Goal: Information Seeking & Learning: Learn about a topic

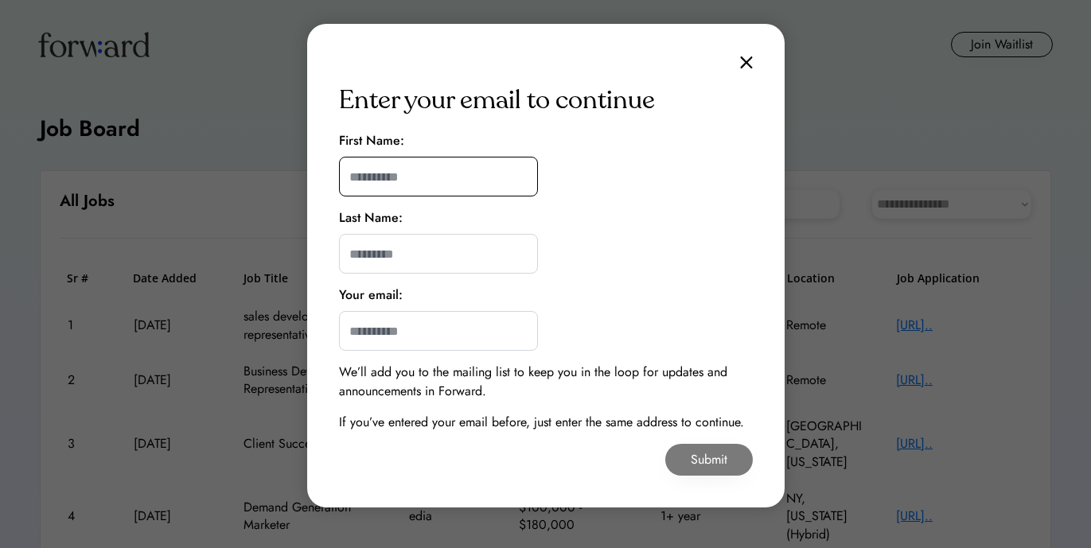
click at [458, 165] on input "input" at bounding box center [438, 177] width 199 height 40
type input "********"
type input "******"
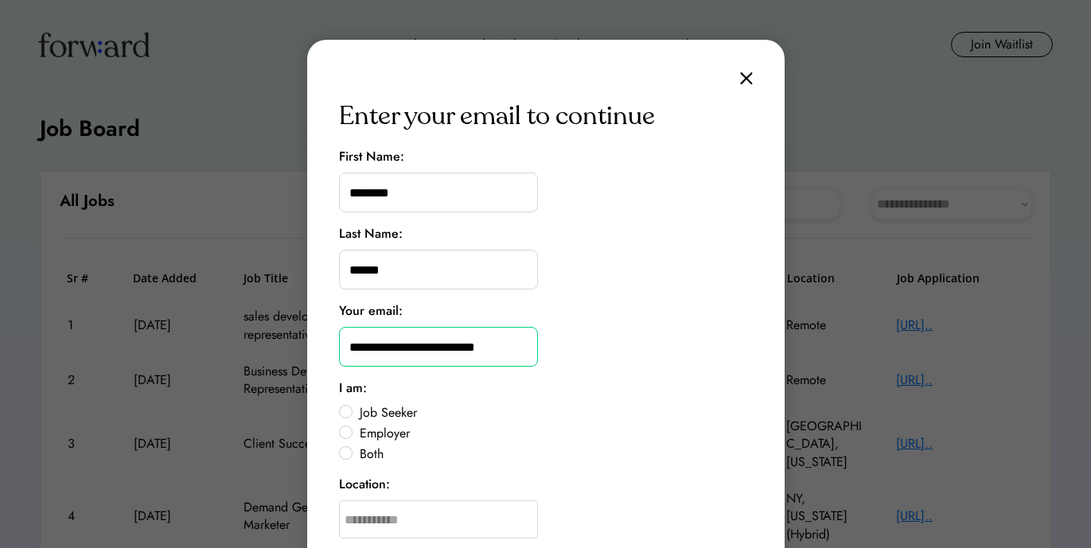
type input "**********"
click at [372, 414] on label "Job Seeker" at bounding box center [554, 413] width 398 height 13
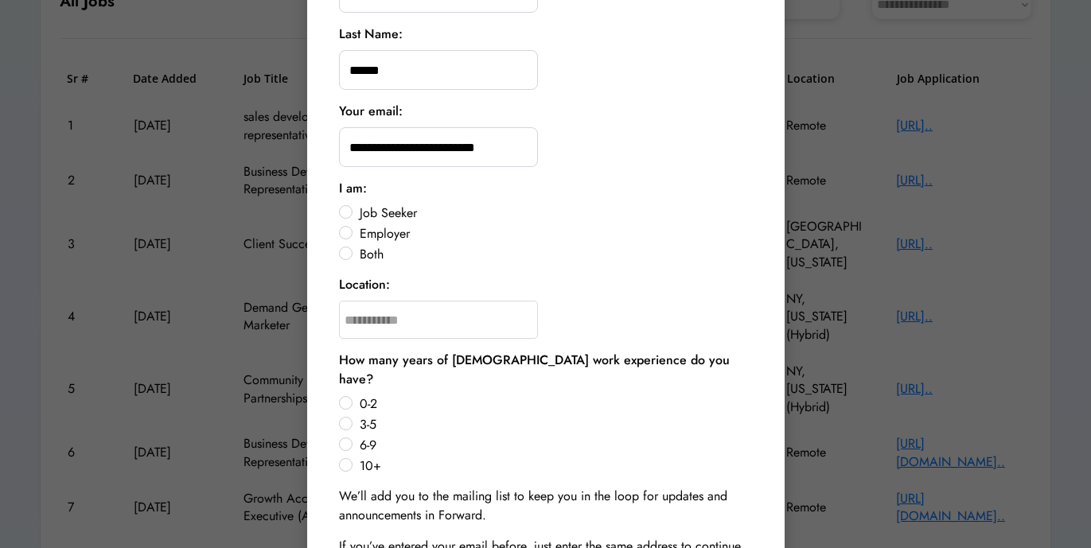
scroll to position [201, 0]
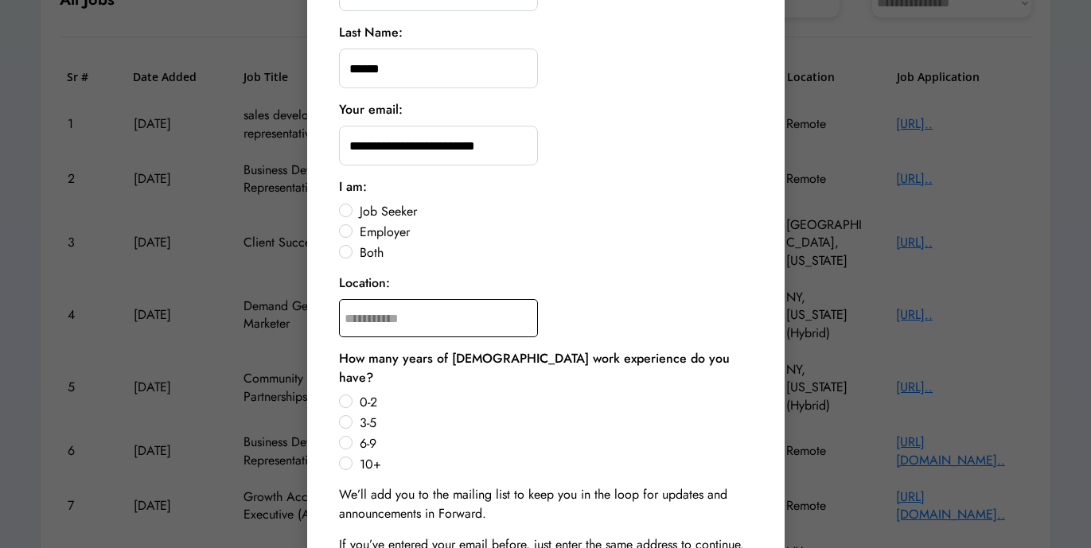
click at [383, 327] on input "text" at bounding box center [438, 318] width 199 height 38
type input "*****"
type input "**********"
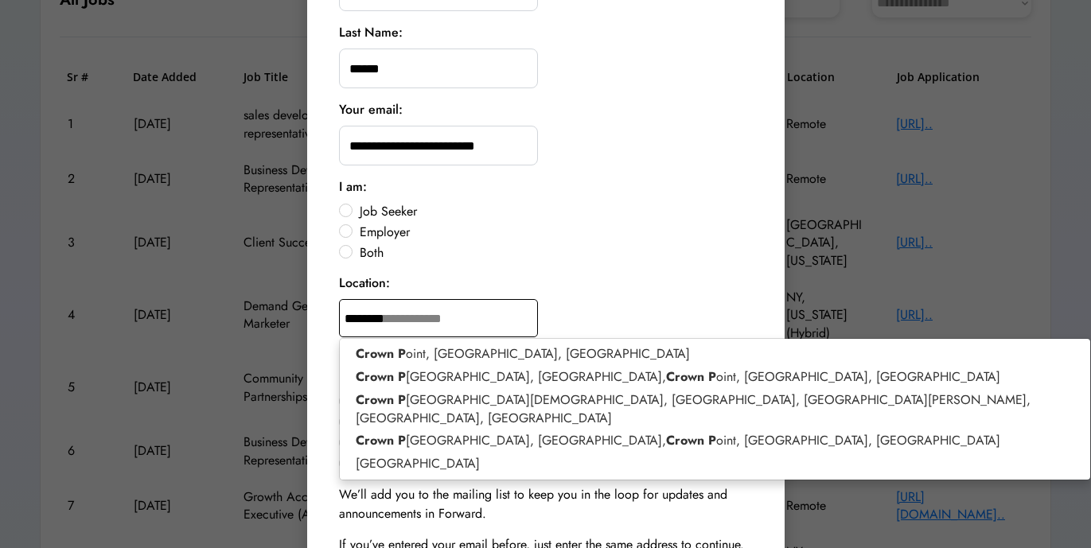
type input "*********"
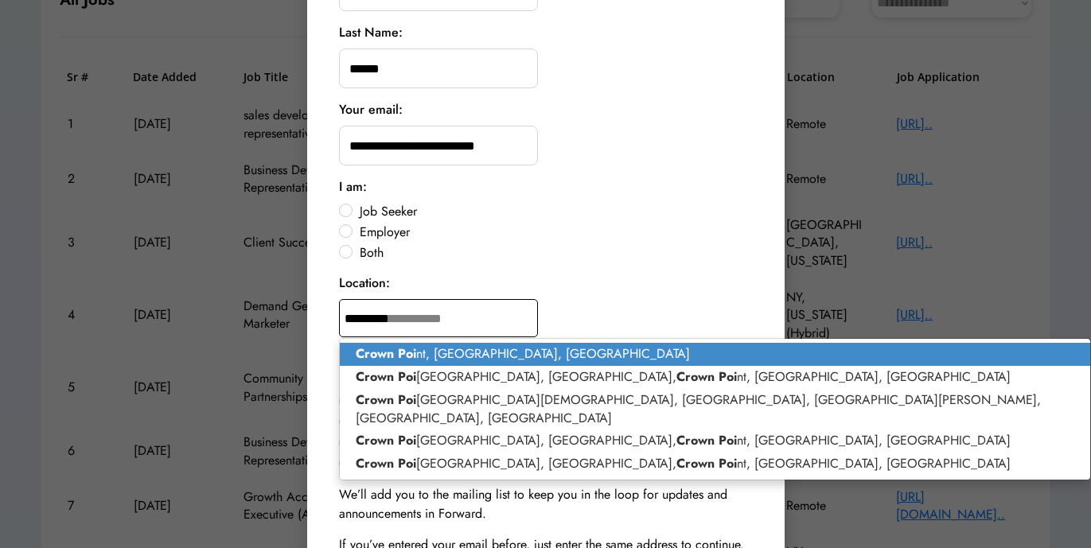
click at [484, 359] on p "Crown Poi nt, [GEOGRAPHIC_DATA], [GEOGRAPHIC_DATA]" at bounding box center [715, 354] width 751 height 23
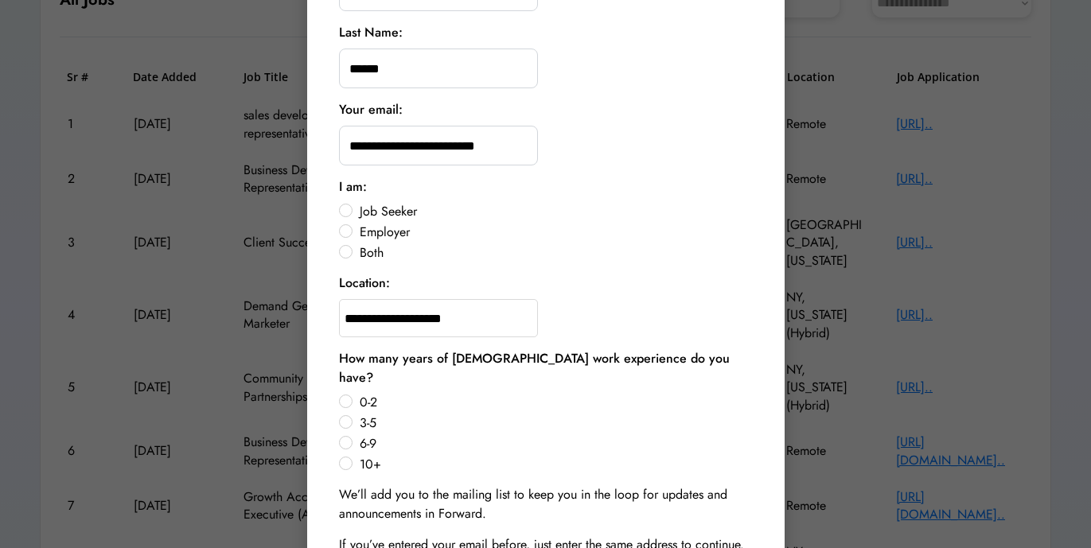
type input "**********"
click at [355, 417] on label "3-5" at bounding box center [554, 423] width 398 height 13
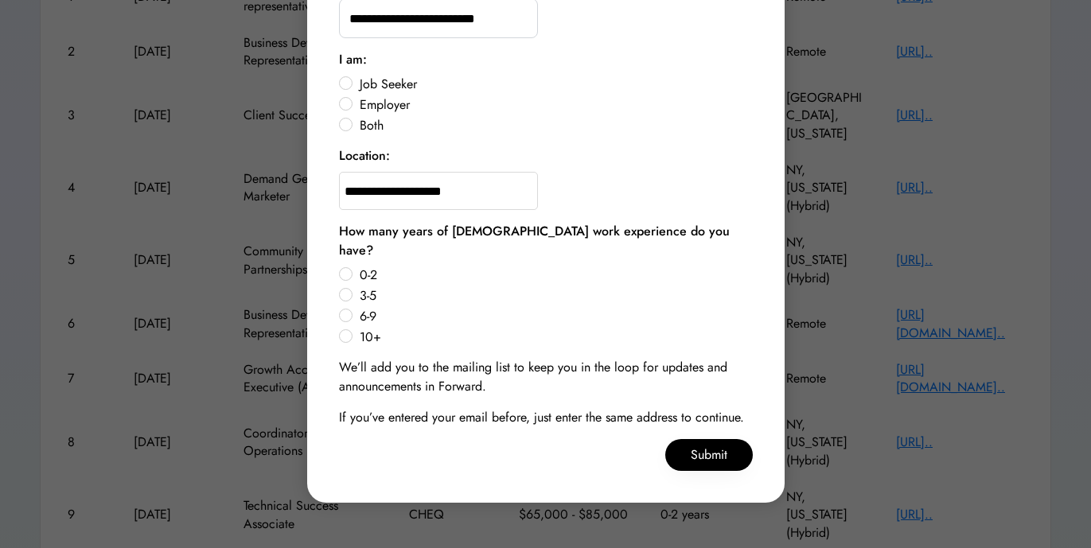
scroll to position [330, 0]
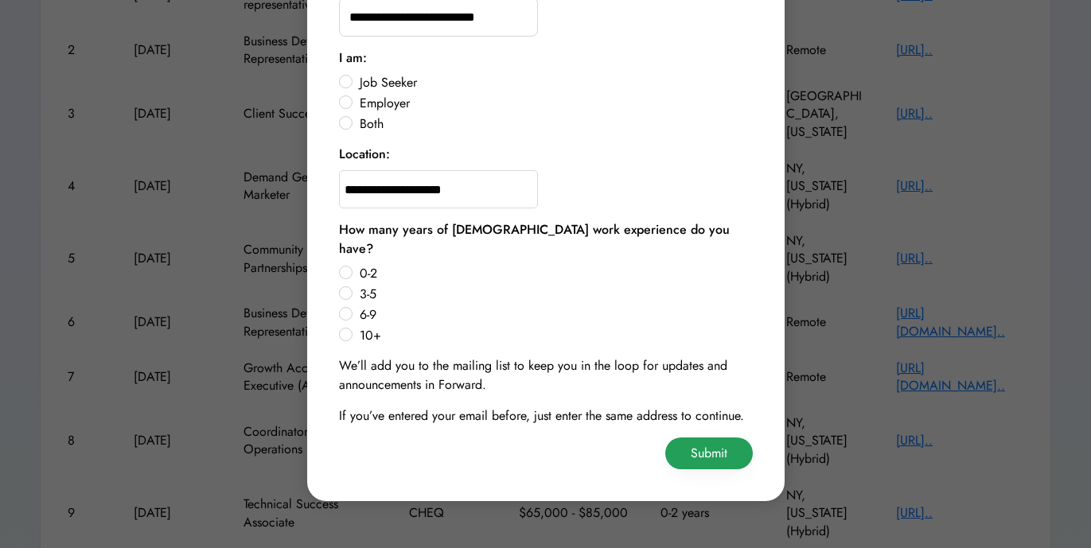
click at [710, 438] on button "Submit" at bounding box center [709, 454] width 88 height 32
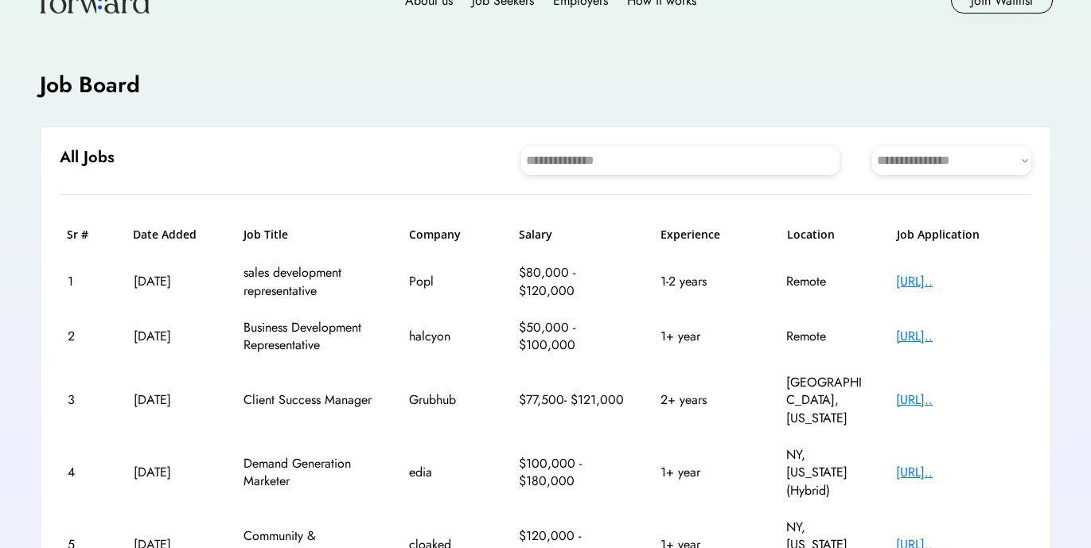
scroll to position [40, 0]
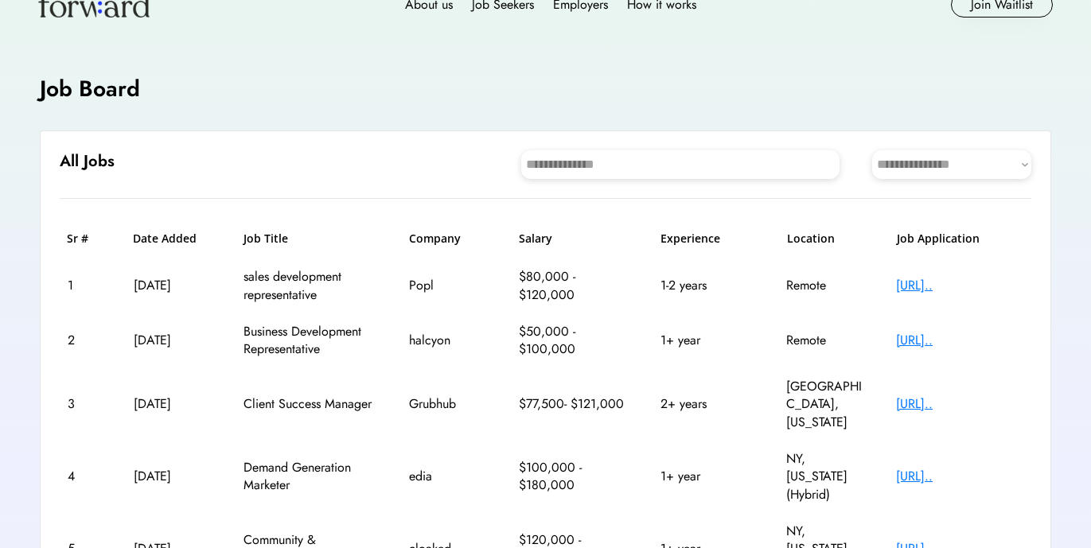
click at [939, 173] on select "**********" at bounding box center [951, 164] width 159 height 29
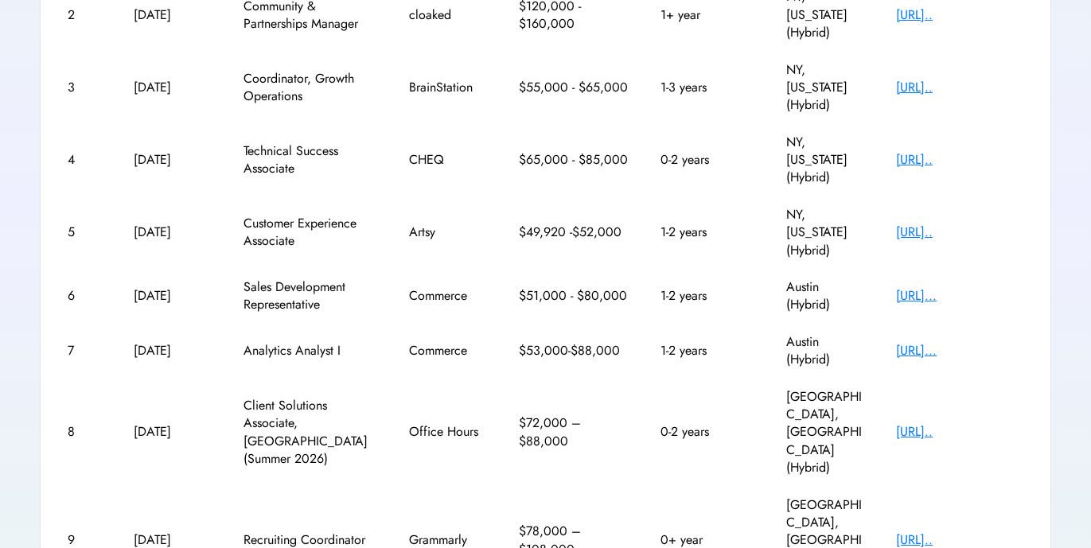
scroll to position [421, 0]
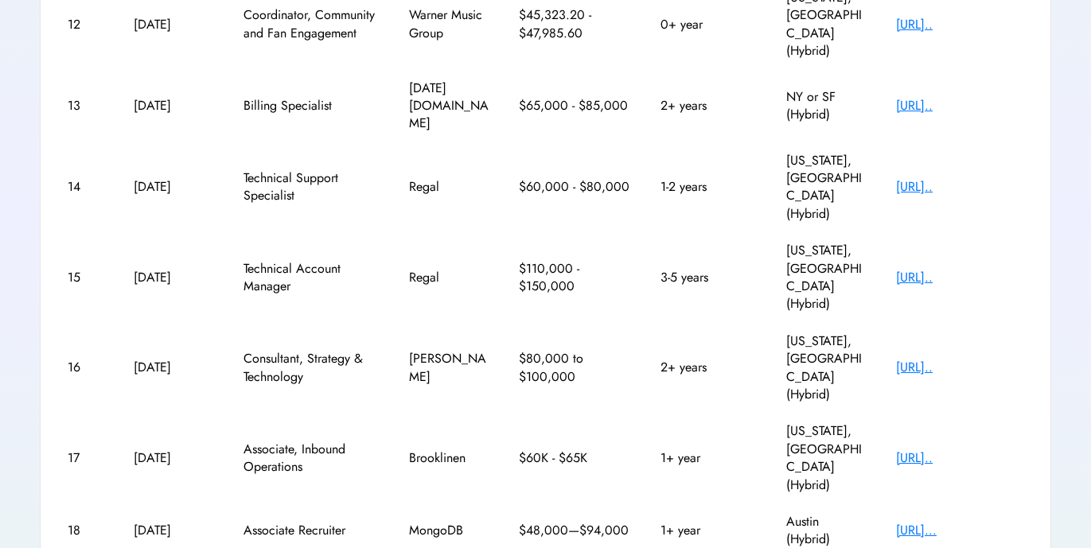
scroll to position [403, 0]
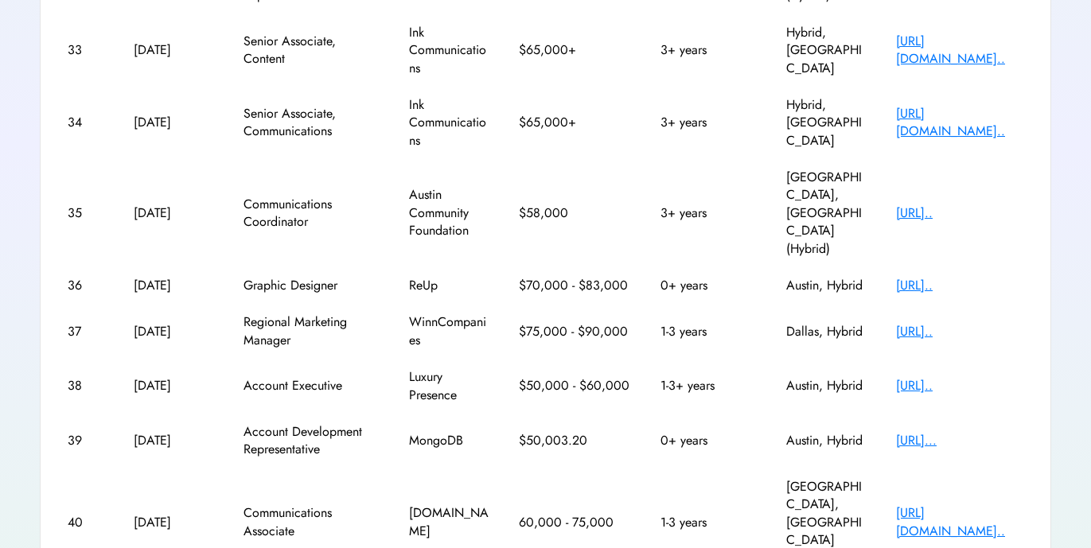
scroll to position [439, 0]
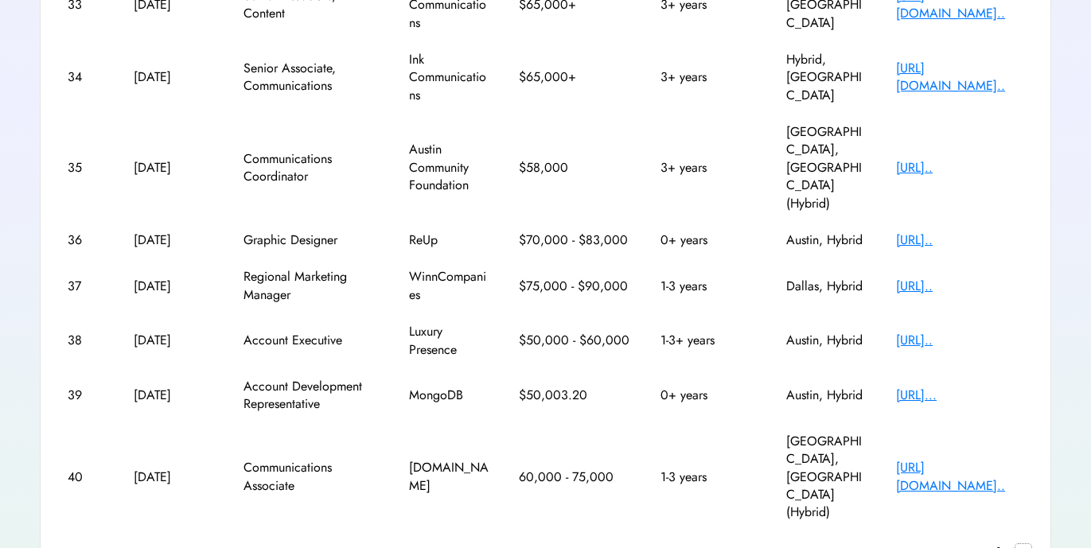
click at [1021, 544] on text "chevron_right" at bounding box center [1023, 552] width 16 height 16
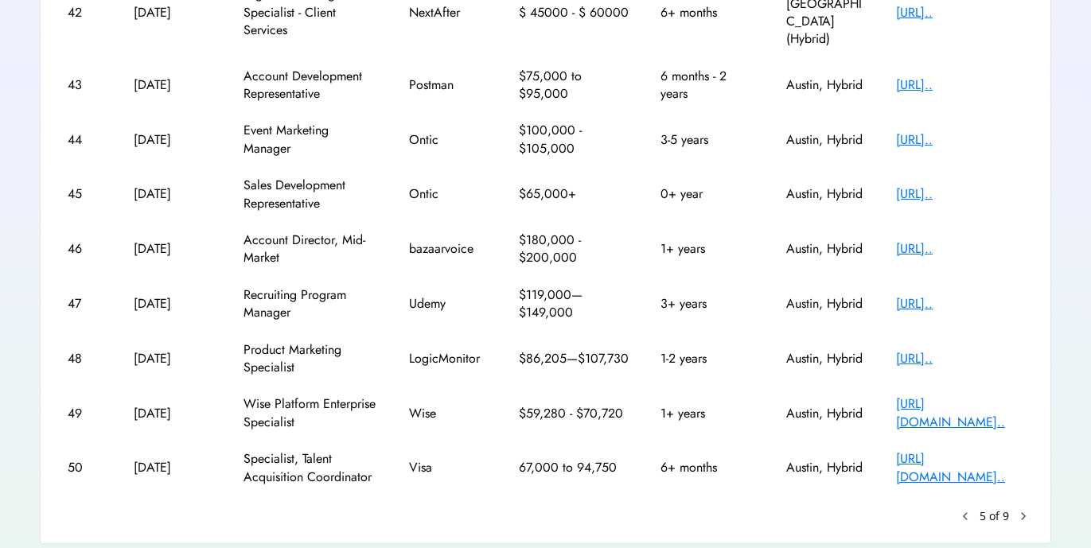
click at [1018, 508] on text "chevron_right" at bounding box center [1023, 516] width 16 height 16
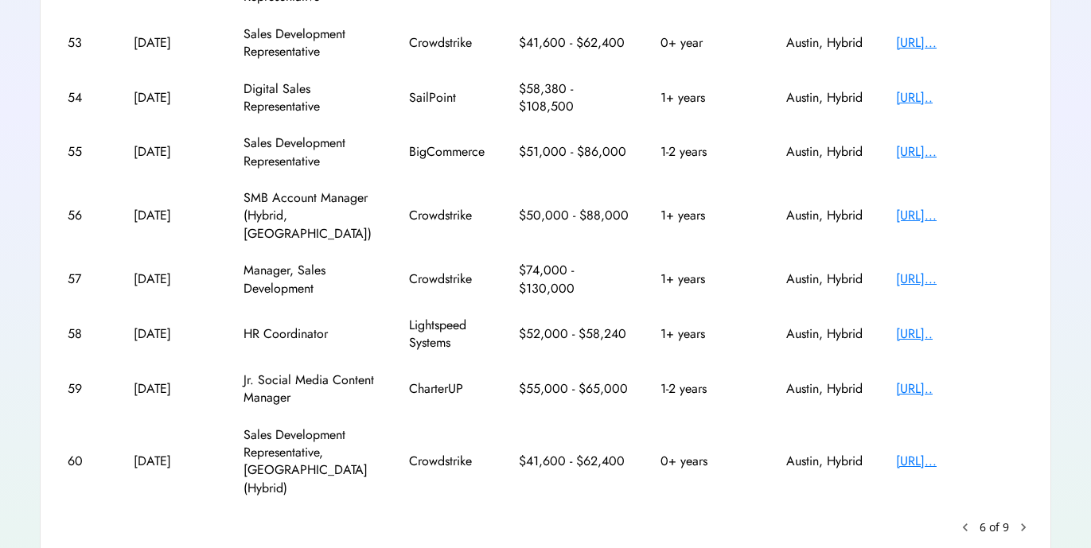
scroll to position [421, 0]
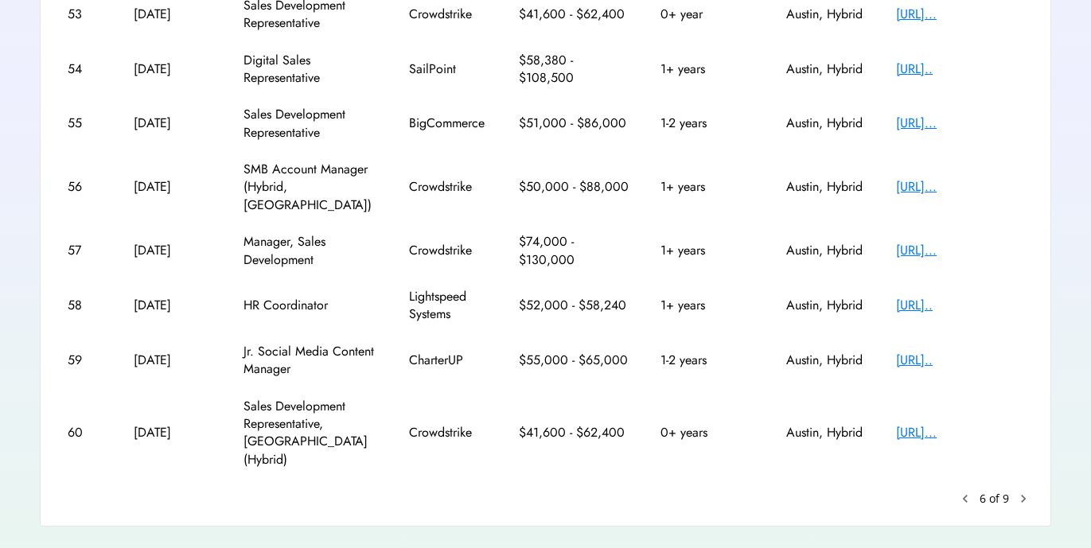
click at [1018, 491] on text "chevron_right" at bounding box center [1023, 499] width 16 height 16
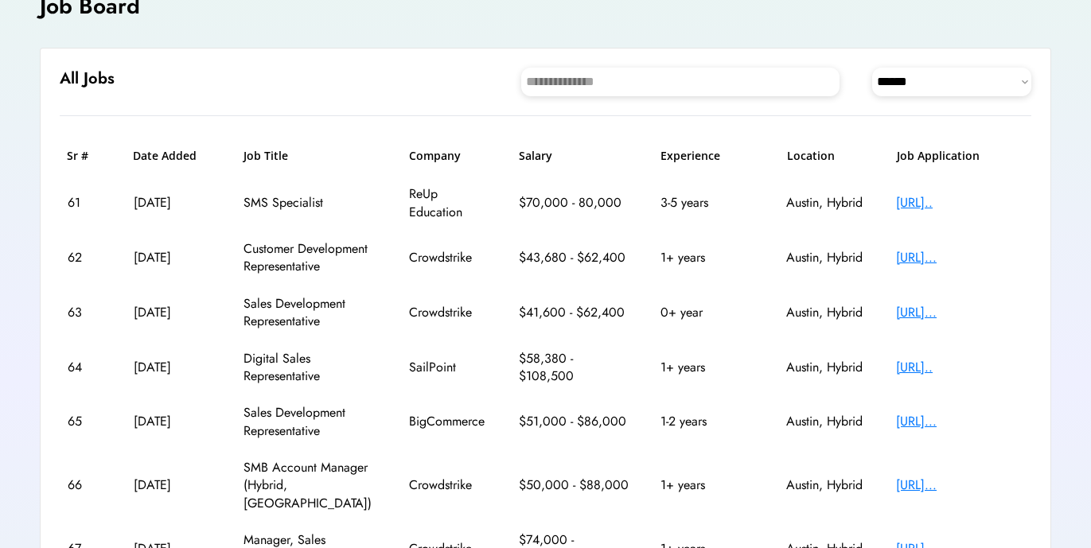
scroll to position [101, 0]
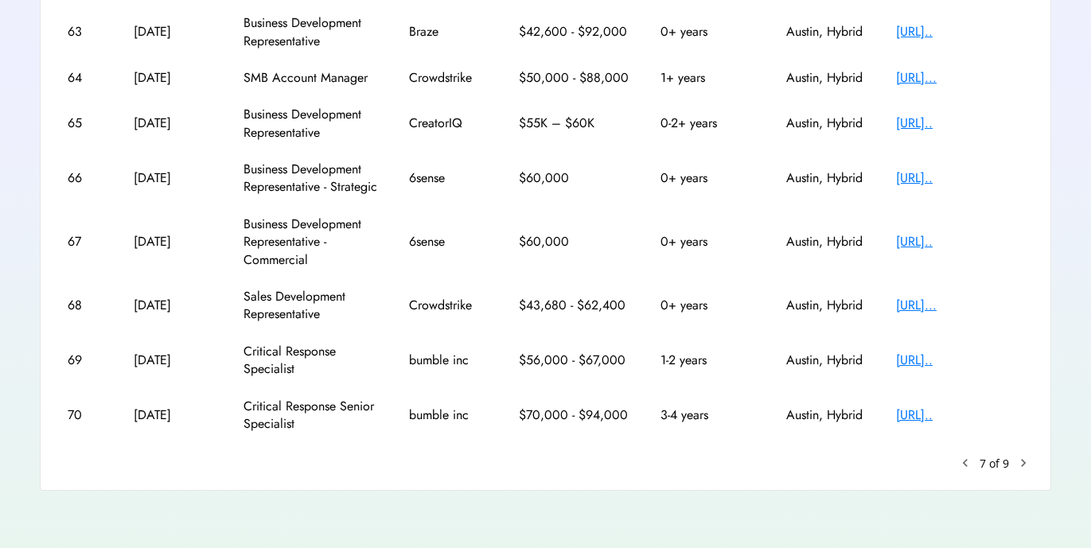
click at [1018, 460] on text "chevron_right" at bounding box center [1023, 463] width 16 height 16
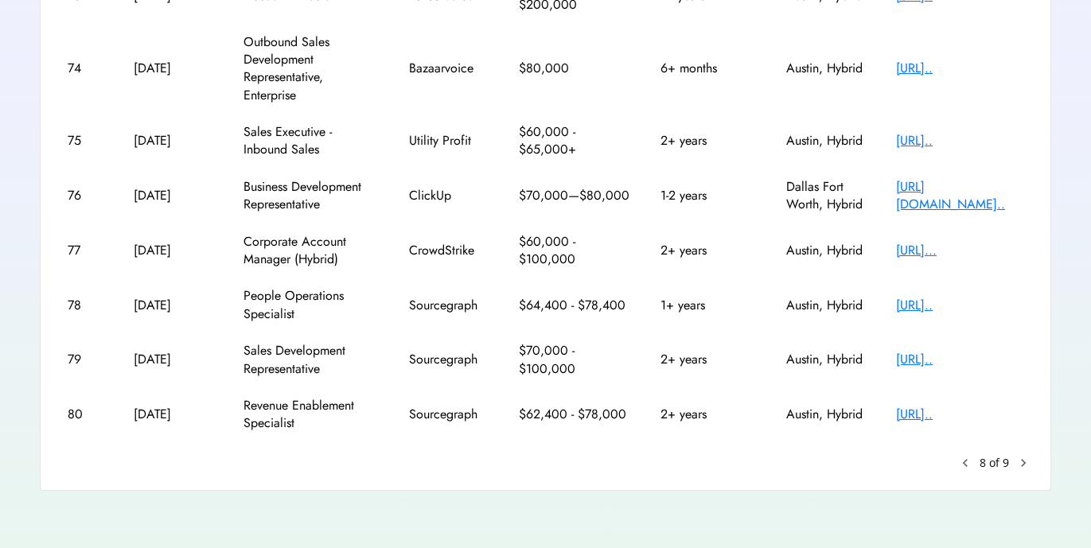
click at [1018, 460] on text "chevron_right" at bounding box center [1023, 463] width 16 height 16
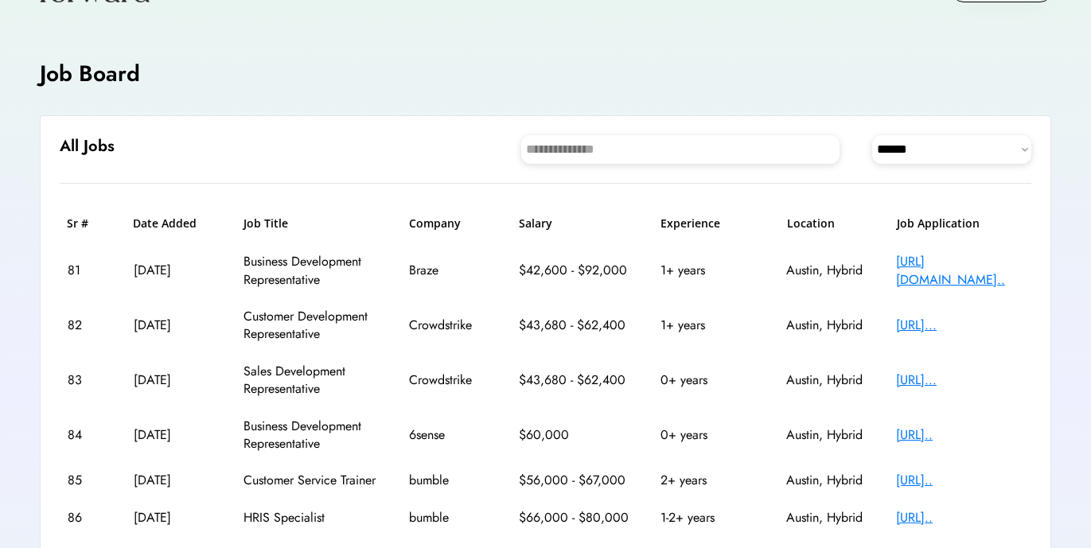
scroll to position [41, 0]
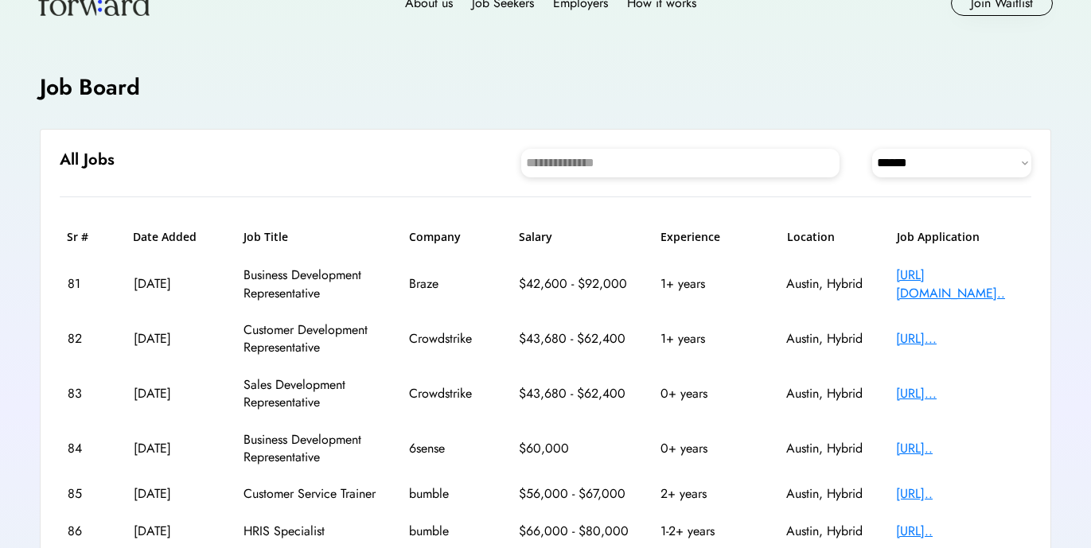
click at [961, 150] on select "**********" at bounding box center [951, 163] width 159 height 29
select select "********"
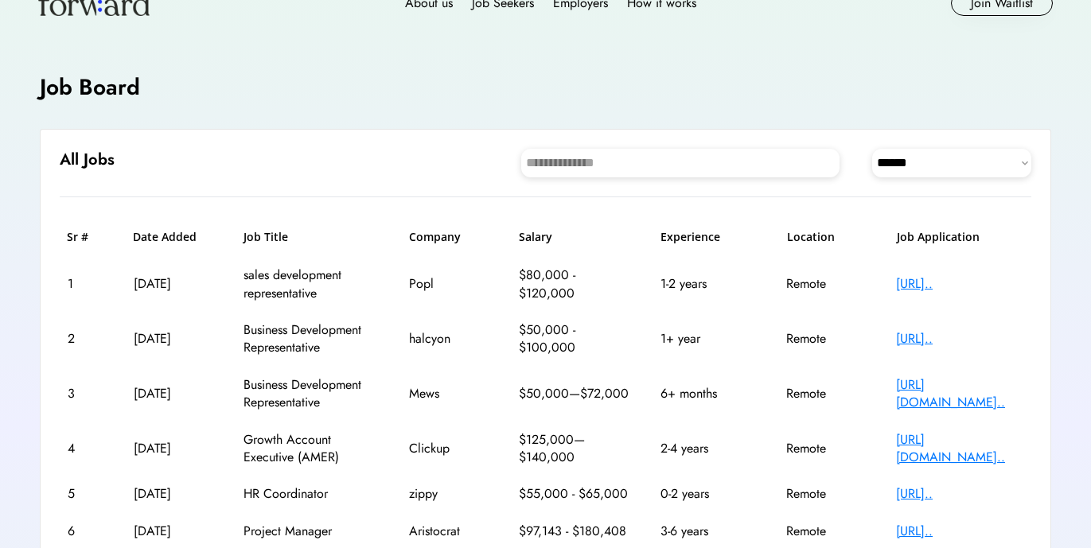
scroll to position [72, 0]
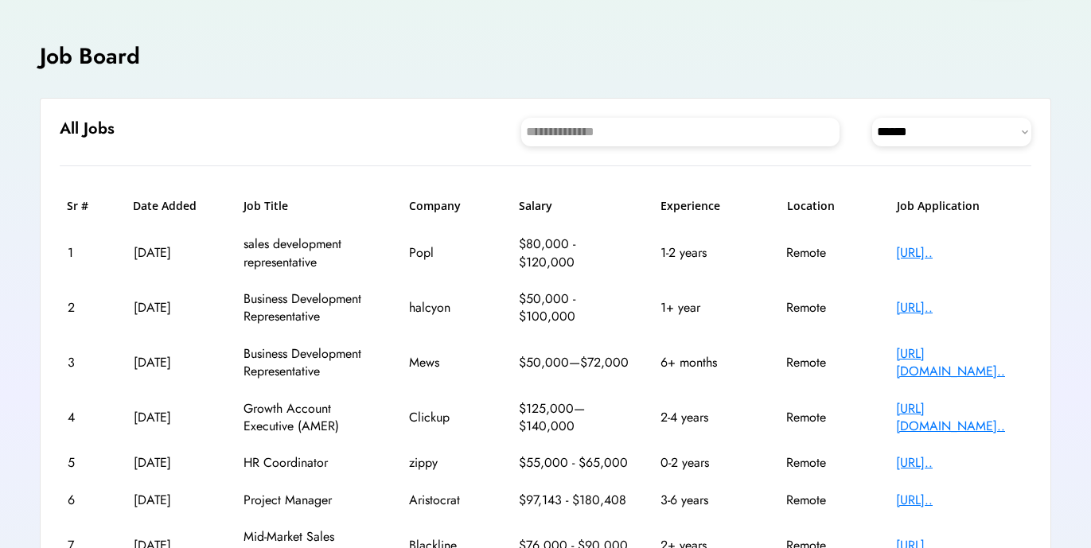
click at [292, 247] on div "sales development representative" at bounding box center [310, 253] width 135 height 36
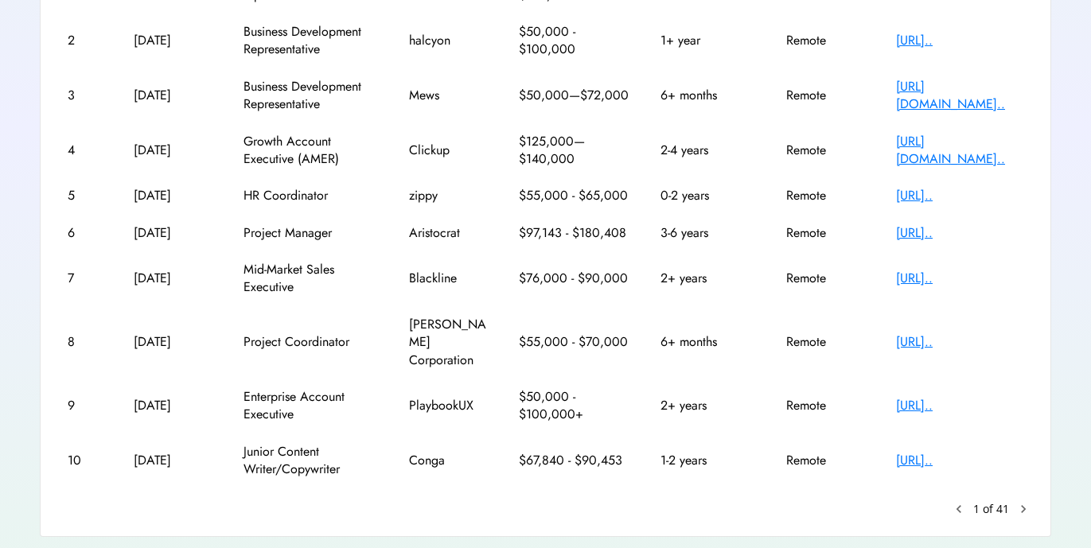
scroll to position [368, 0]
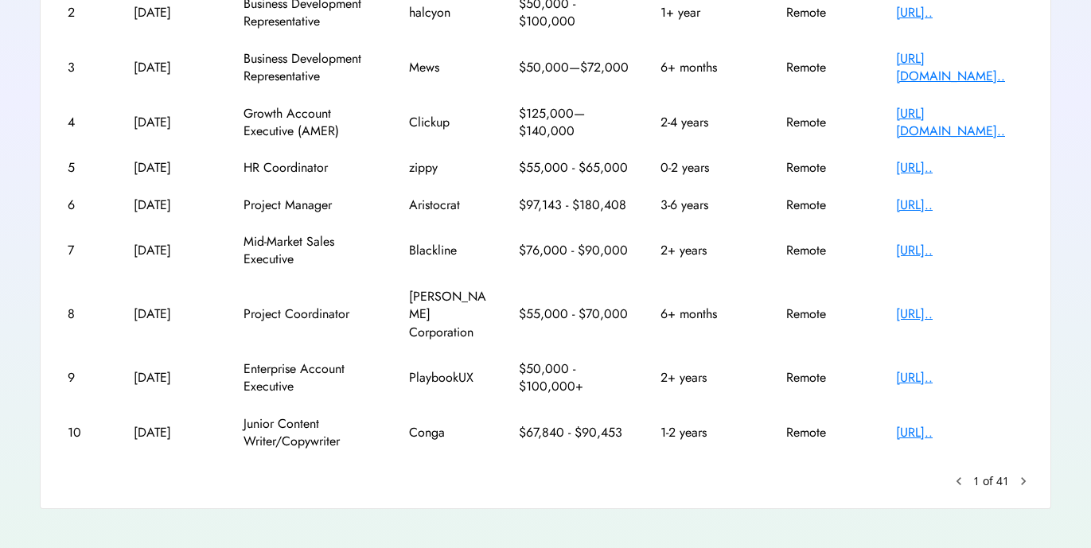
click at [928, 309] on div "[URL].." at bounding box center [959, 315] width 127 height 18
click at [1026, 473] on text "chevron_right" at bounding box center [1023, 481] width 16 height 16
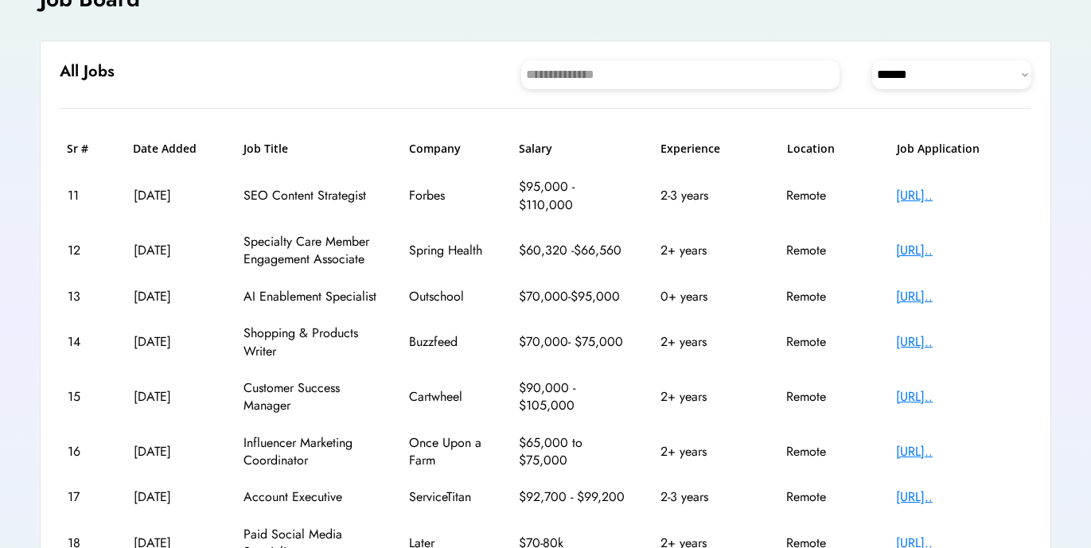
scroll to position [134, 0]
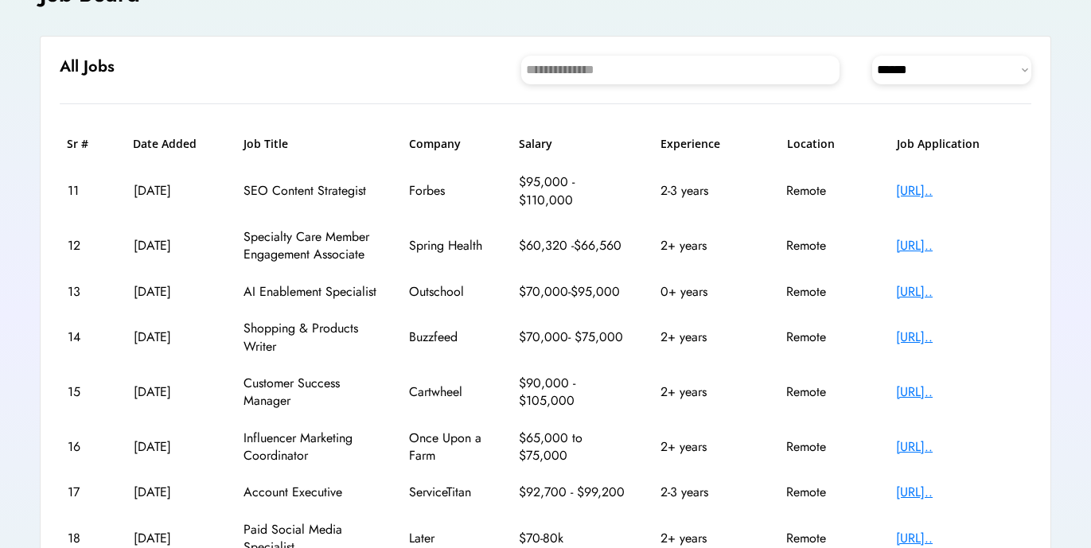
click at [931, 287] on div "[URL].." at bounding box center [959, 292] width 127 height 18
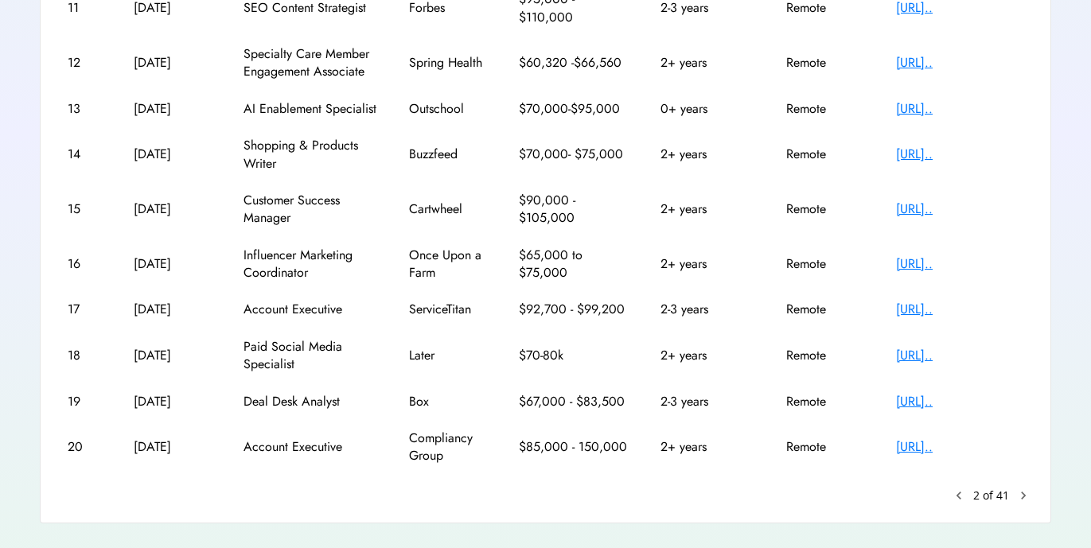
scroll to position [321, 0]
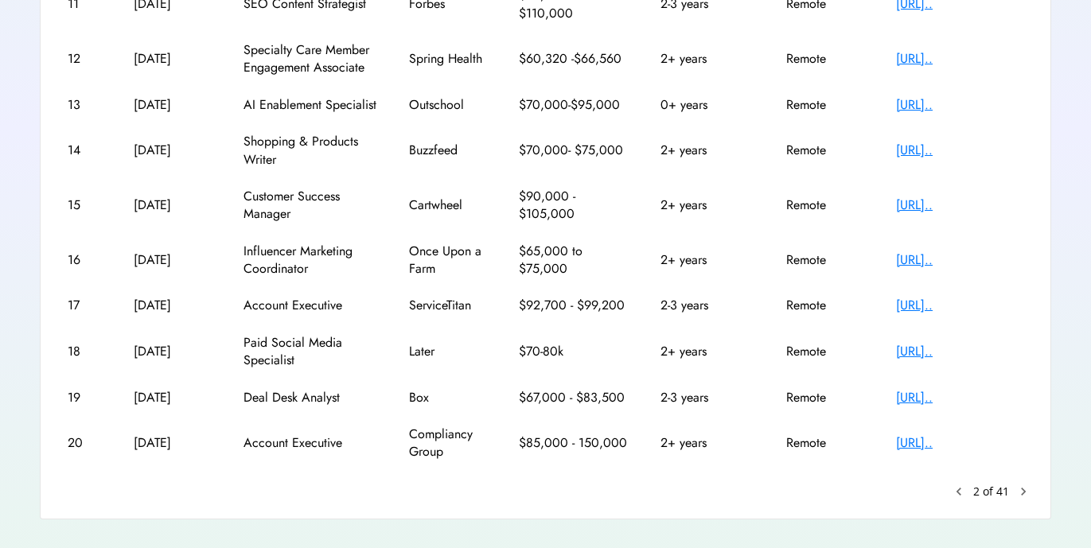
click at [1021, 494] on text "chevron_right" at bounding box center [1023, 492] width 16 height 16
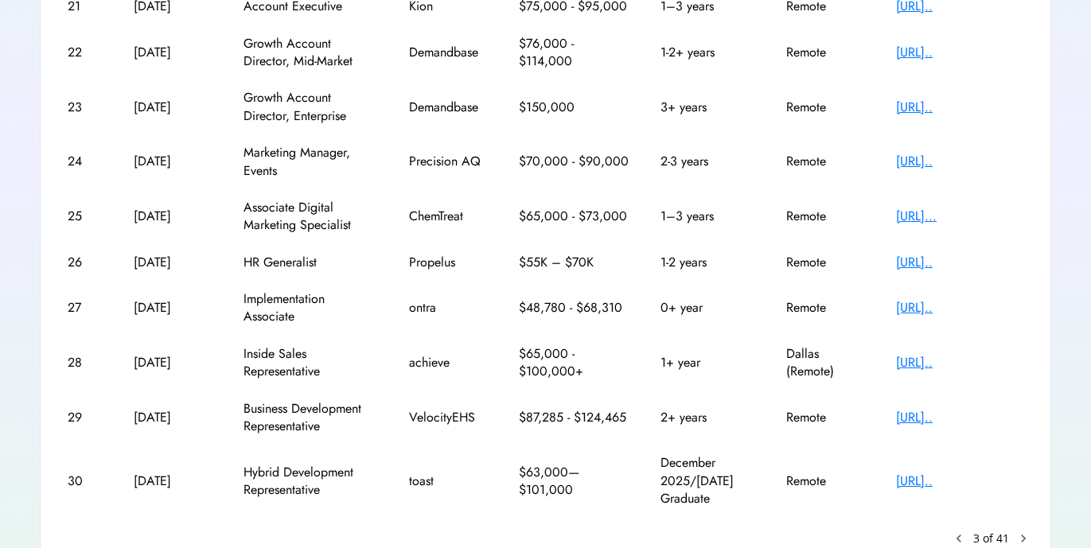
scroll to position [386, 0]
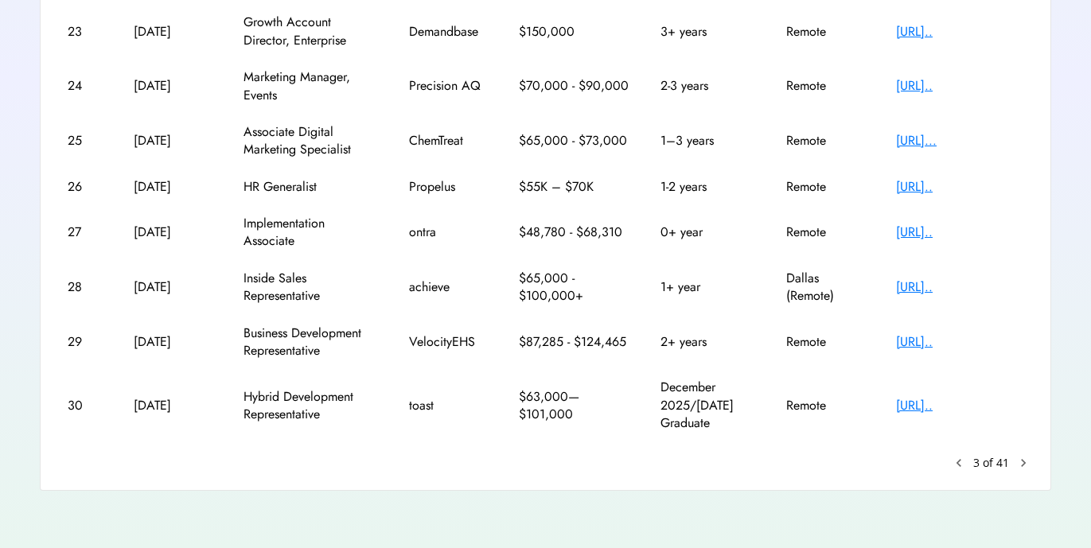
click at [1026, 461] on text "chevron_right" at bounding box center [1023, 463] width 16 height 16
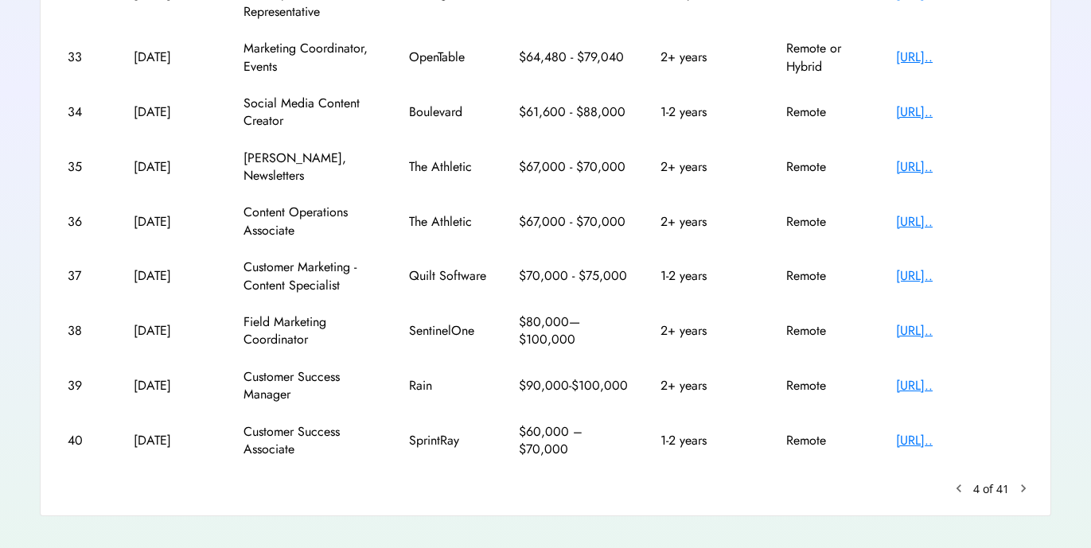
scroll to position [403, 0]
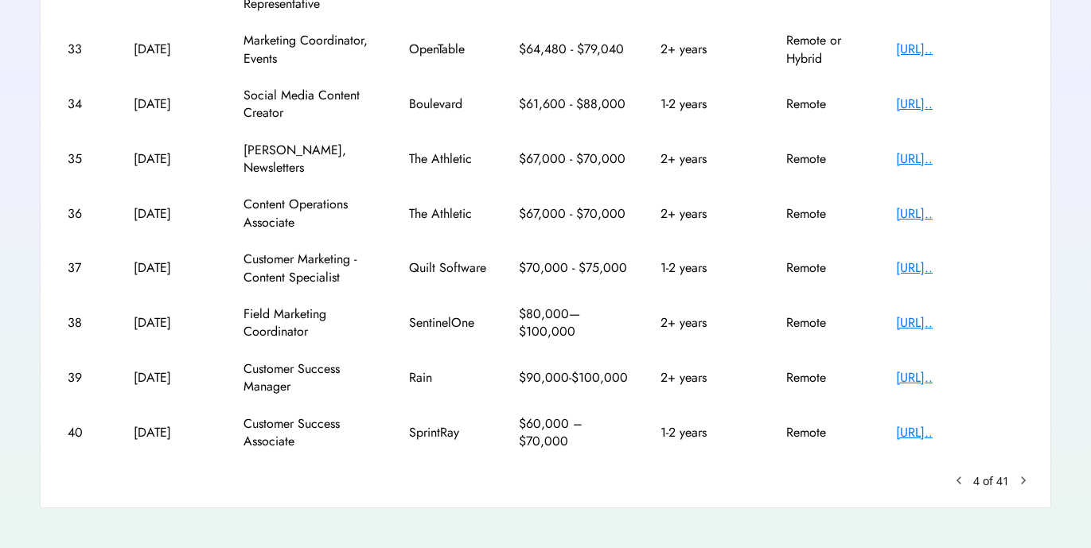
click at [1019, 473] on text "chevron_right" at bounding box center [1023, 481] width 16 height 16
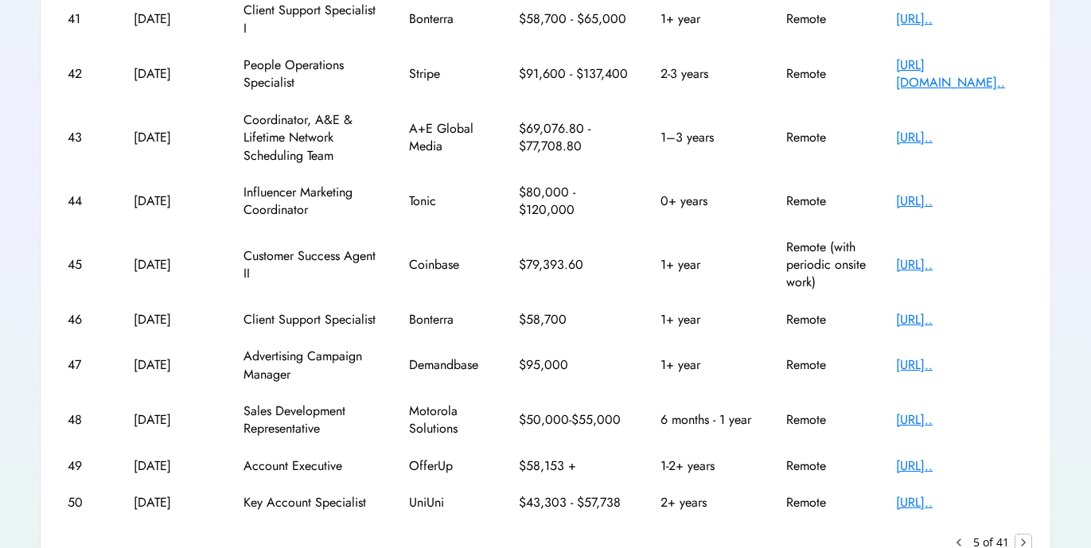
scroll to position [386, 0]
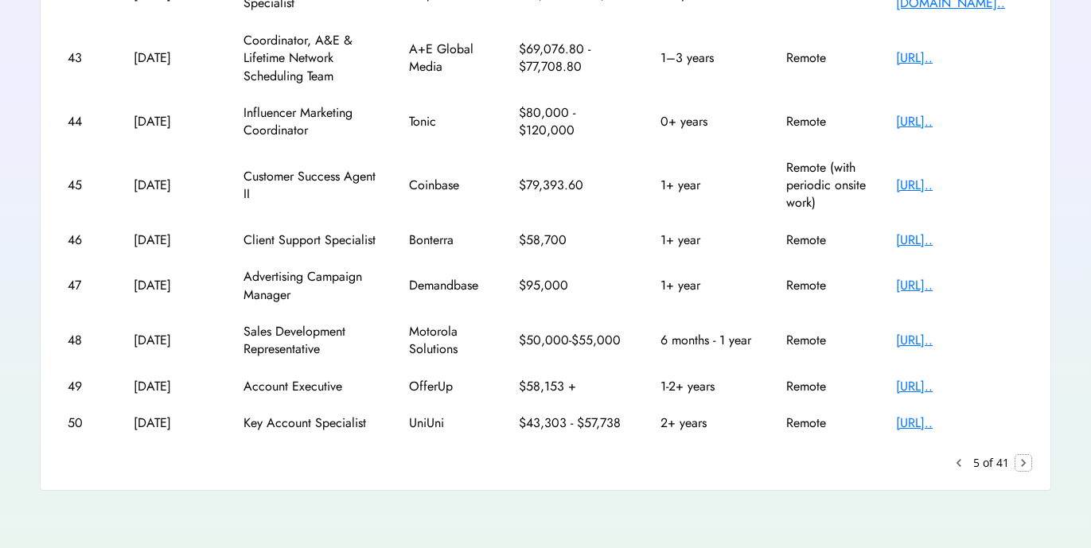
click at [1022, 465] on text "chevron_right" at bounding box center [1023, 463] width 16 height 16
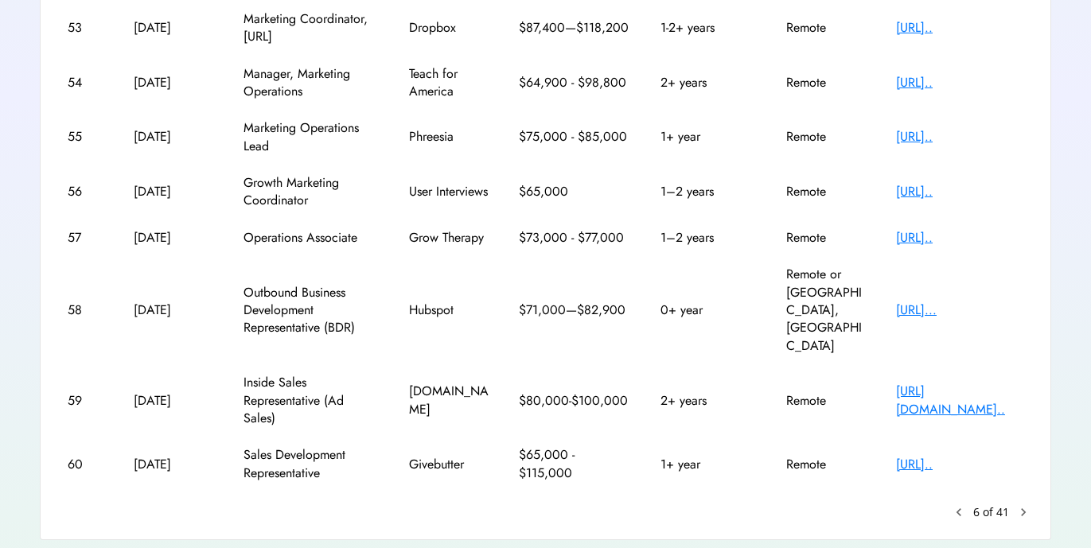
scroll to position [421, 0]
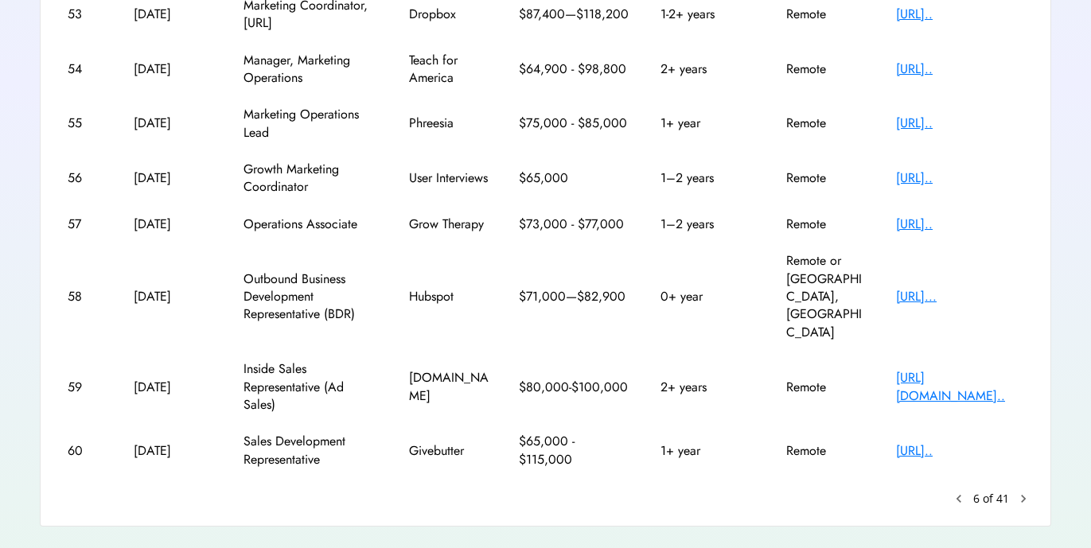
click at [922, 226] on div "[URL].." at bounding box center [959, 225] width 127 height 18
click at [1018, 491] on text "chevron_right" at bounding box center [1023, 499] width 16 height 16
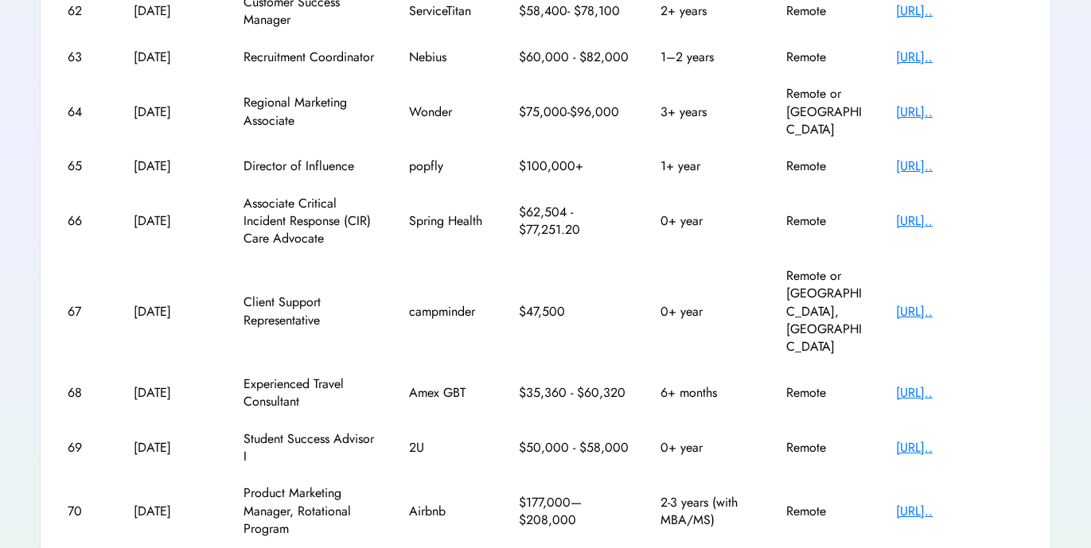
scroll to position [386, 0]
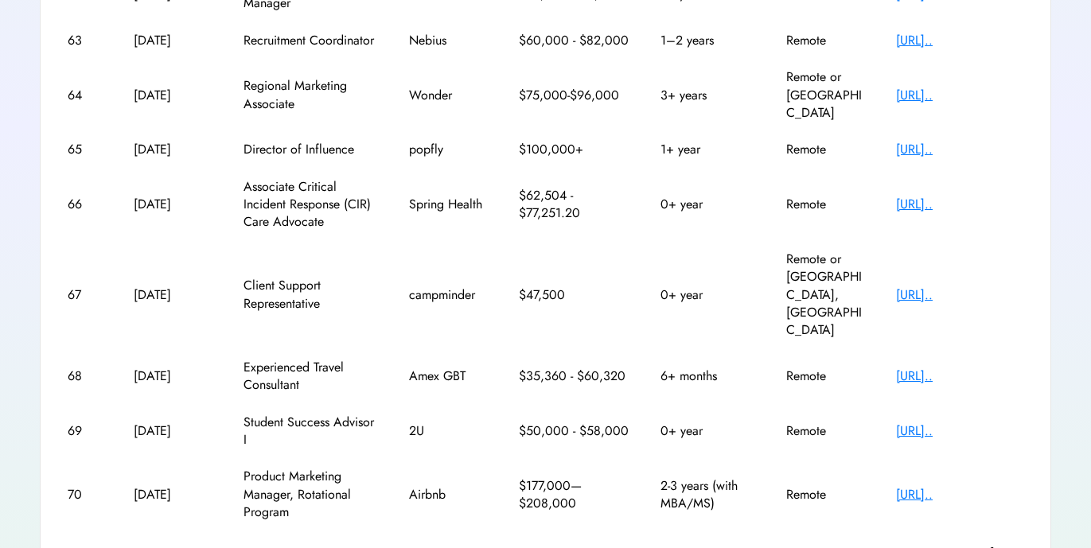
click at [1018, 544] on text "chevron_right" at bounding box center [1023, 552] width 16 height 16
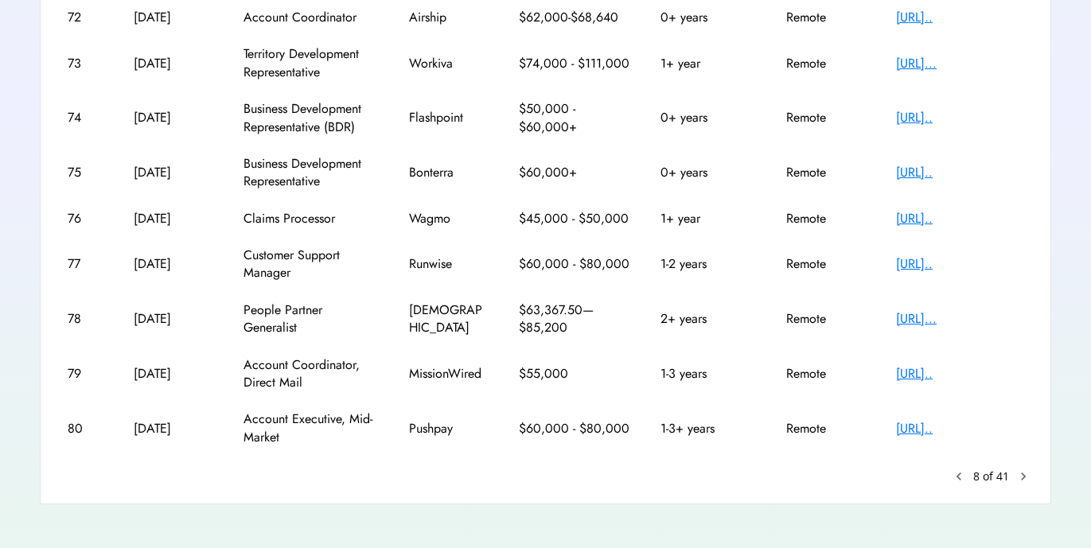
scroll to position [368, 0]
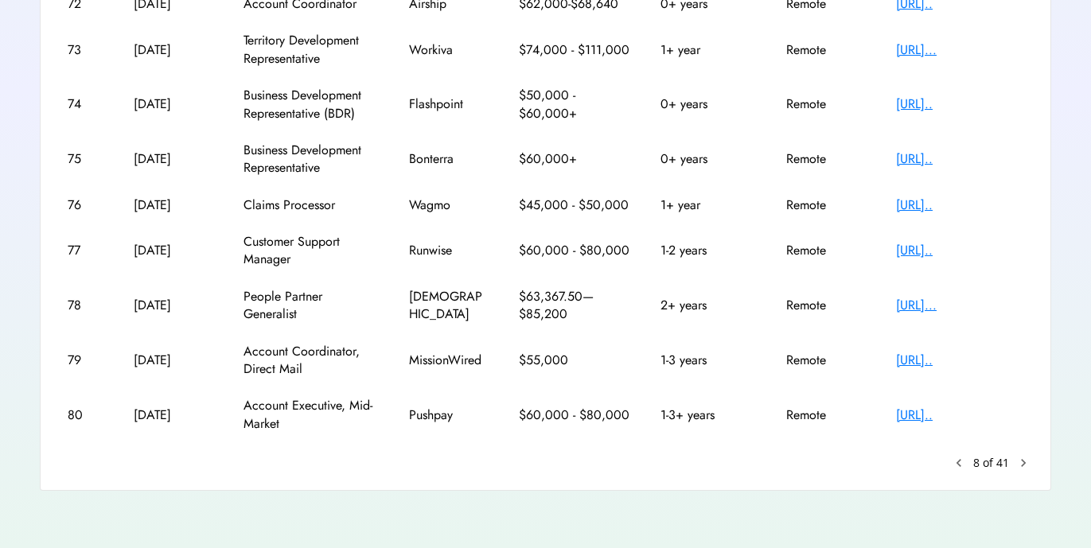
click at [793, 278] on div "78 [DATE] People Partner Generalist [PERSON_NAME] $63,367.50—$85,200 2+ years R…" at bounding box center [545, 305] width 971 height 55
click at [1027, 470] on text "chevron_right" at bounding box center [1023, 463] width 16 height 16
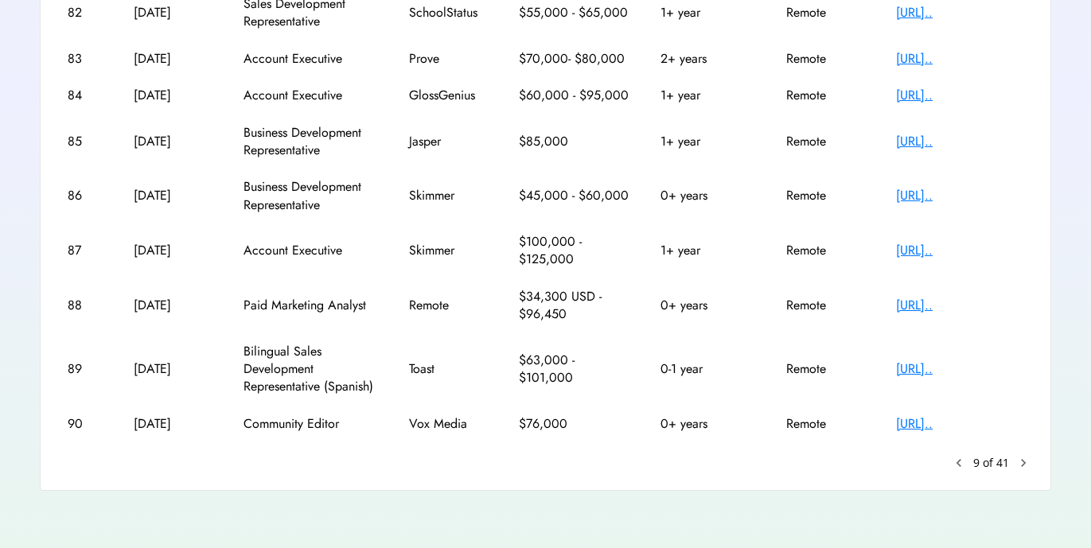
click at [1022, 464] on text "chevron_right" at bounding box center [1023, 463] width 16 height 16
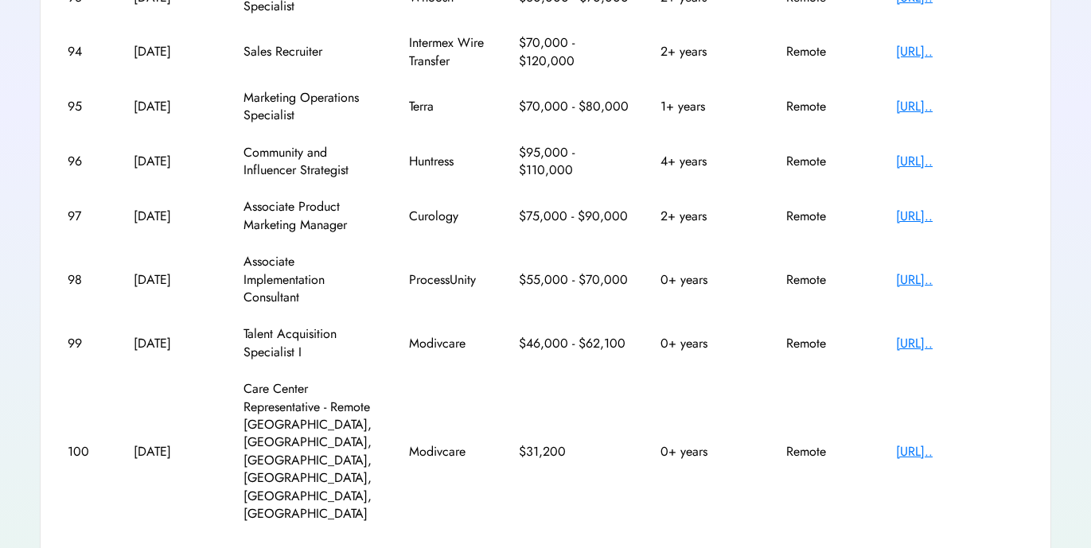
scroll to position [421, 0]
click at [1018, 544] on text "chevron_right" at bounding box center [1023, 552] width 16 height 16
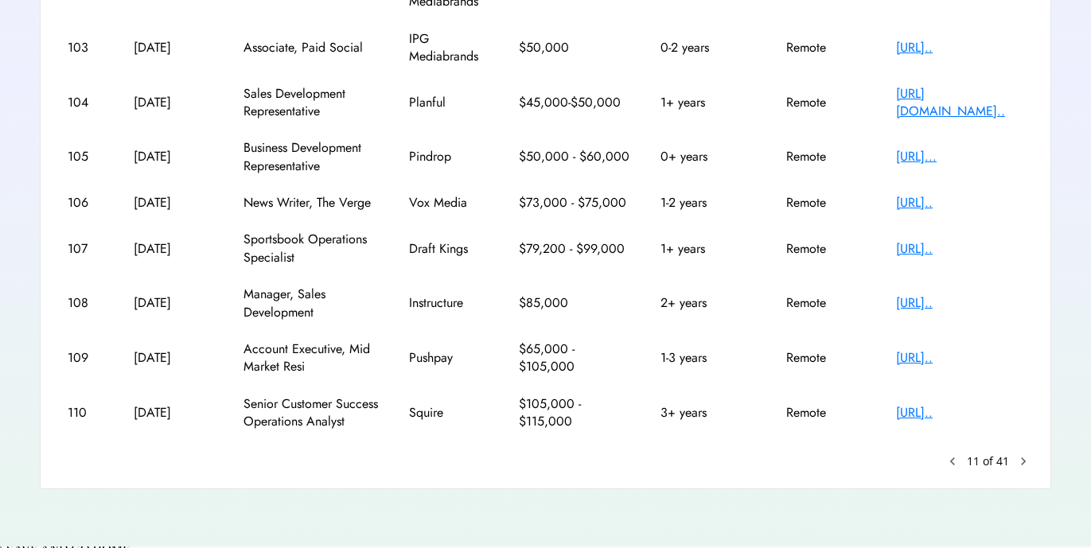
scroll to position [403, 0]
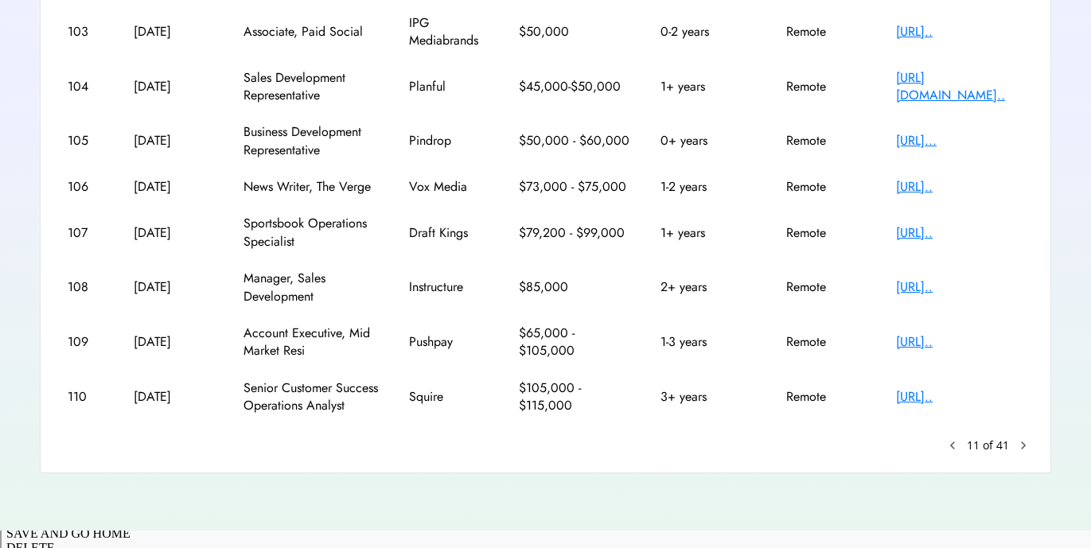
click at [1023, 453] on text "chevron_right" at bounding box center [1023, 446] width 16 height 16
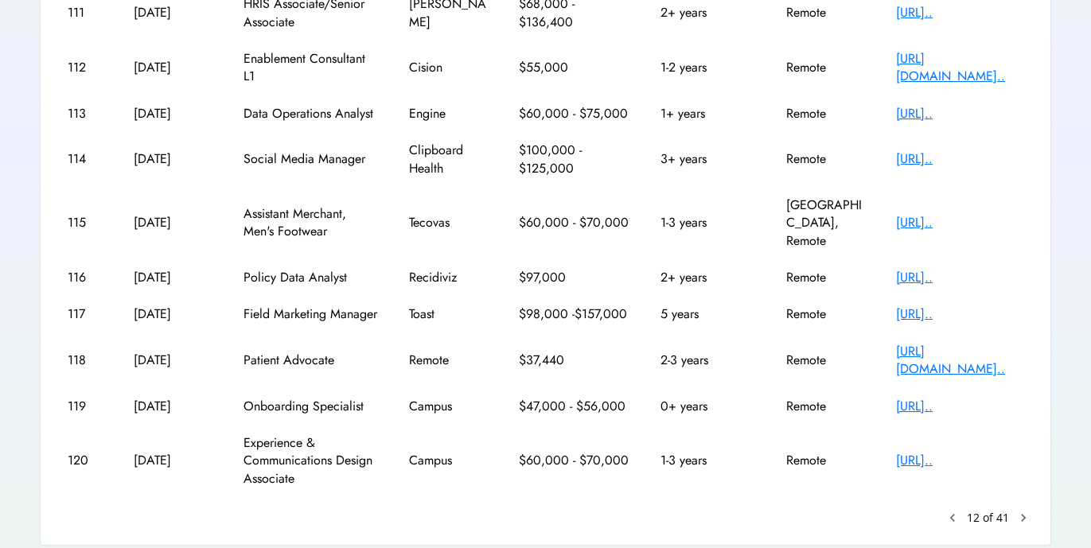
scroll to position [319, 0]
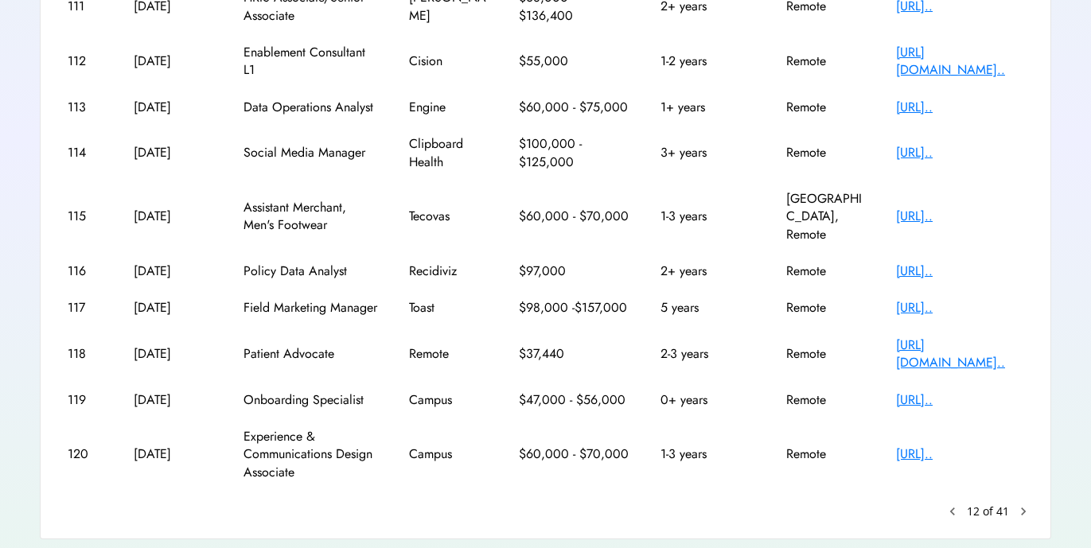
click at [1023, 504] on text "chevron_right" at bounding box center [1023, 512] width 16 height 16
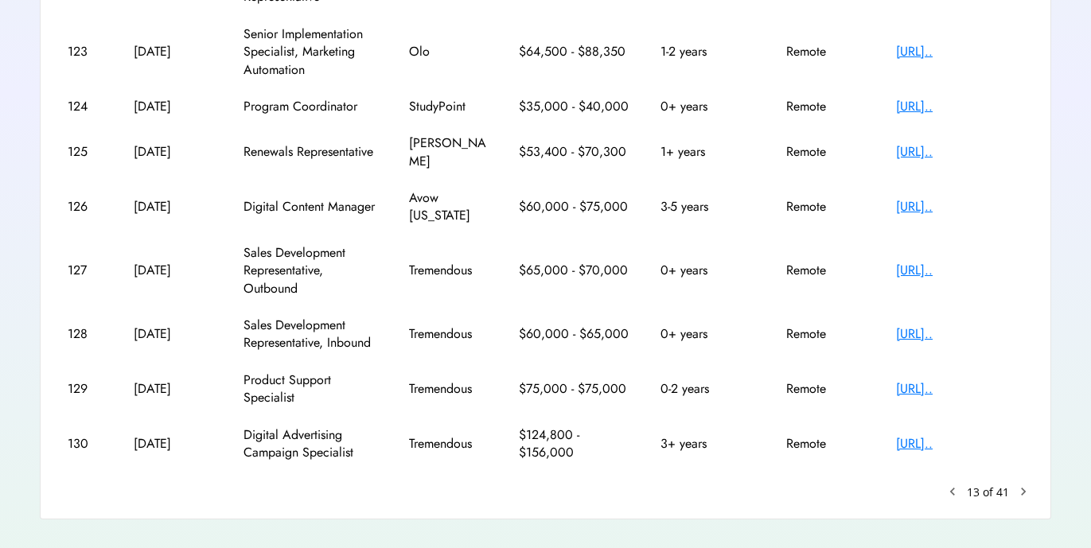
scroll to position [403, 0]
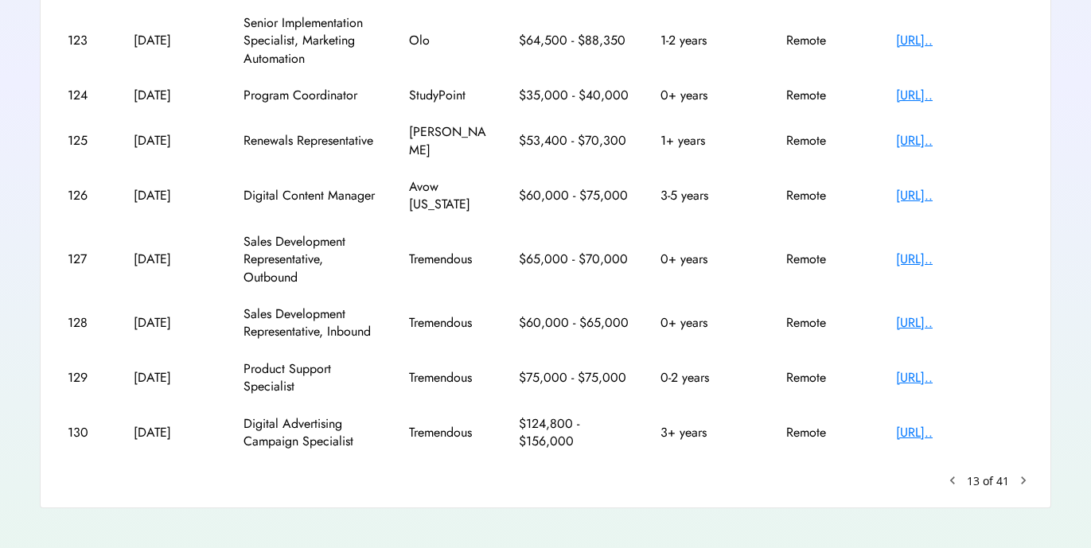
click at [1024, 473] on text "chevron_right" at bounding box center [1023, 481] width 16 height 16
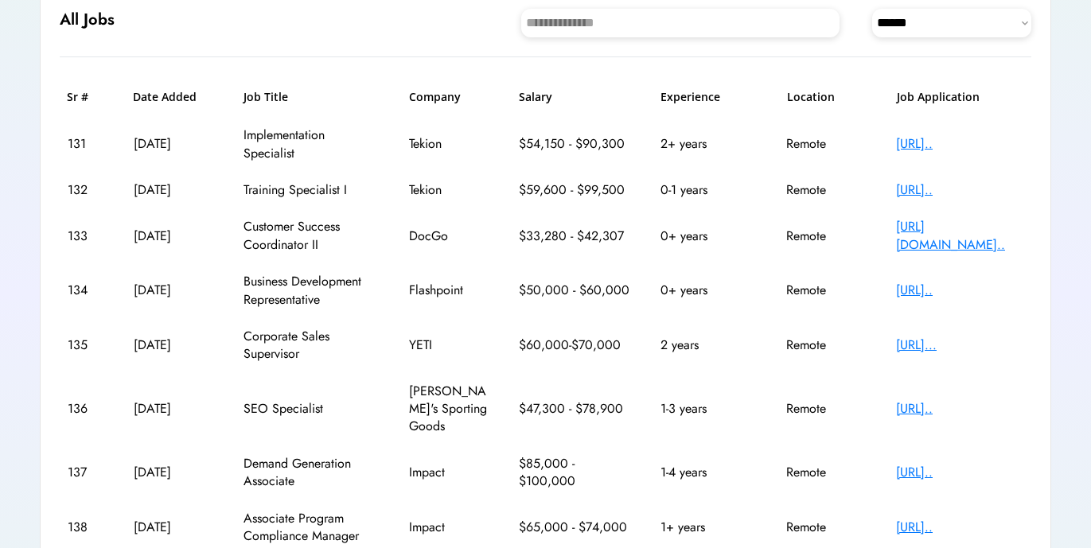
scroll to position [187, 0]
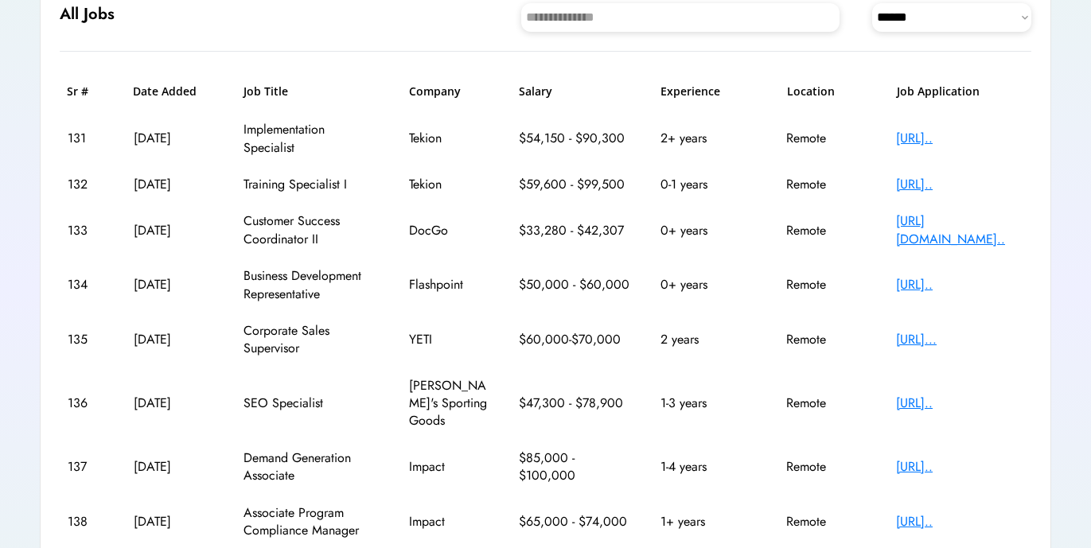
click at [902, 181] on div "[URL].." at bounding box center [959, 185] width 127 height 18
